Goal: Use online tool/utility

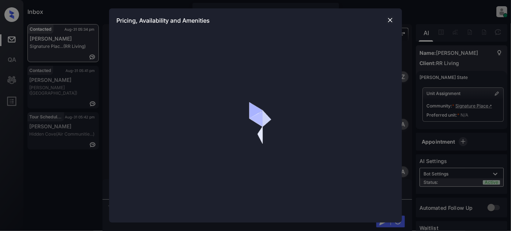
scroll to position [387, 0]
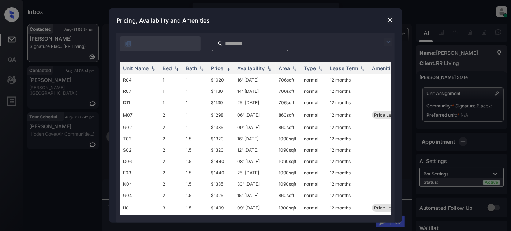
click at [388, 41] on img at bounding box center [388, 42] width 9 height 9
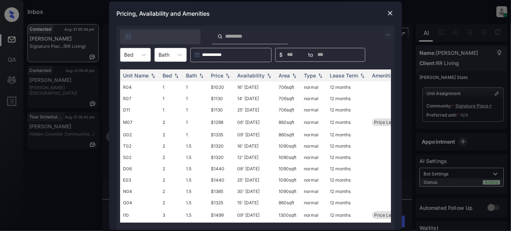
click at [129, 52] on div at bounding box center [129, 55] width 10 height 8
click at [132, 72] on div "1" at bounding box center [135, 72] width 31 height 13
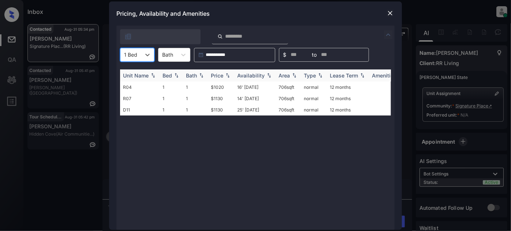
click at [218, 76] on div "Price" at bounding box center [217, 75] width 12 height 6
click at [240, 89] on td "16' [DATE]" at bounding box center [254, 87] width 41 height 11
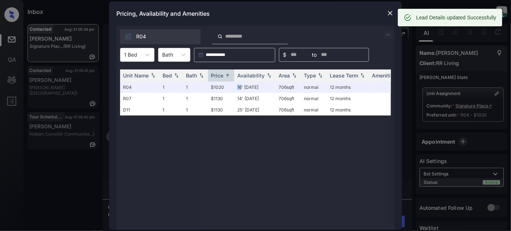
click at [388, 11] on img at bounding box center [389, 13] width 7 height 7
